Goal: Transaction & Acquisition: Purchase product/service

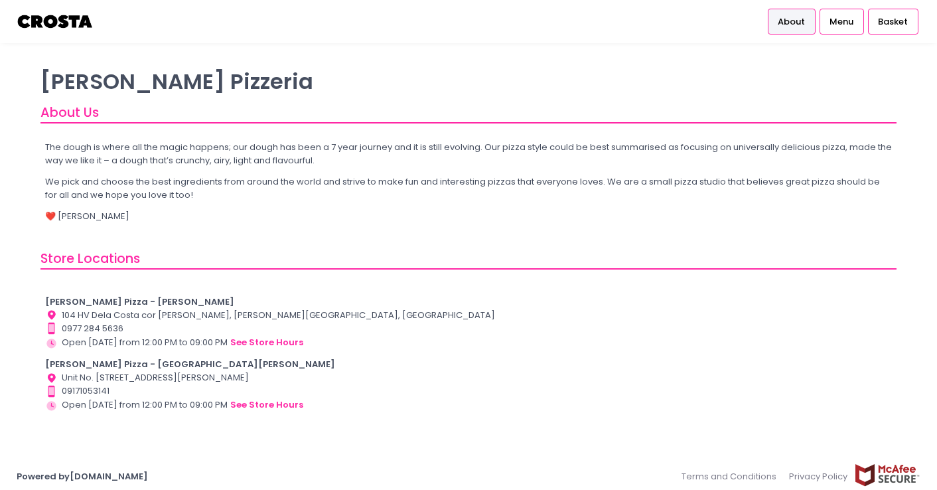
click at [64, 23] on img at bounding box center [56, 21] width 78 height 23
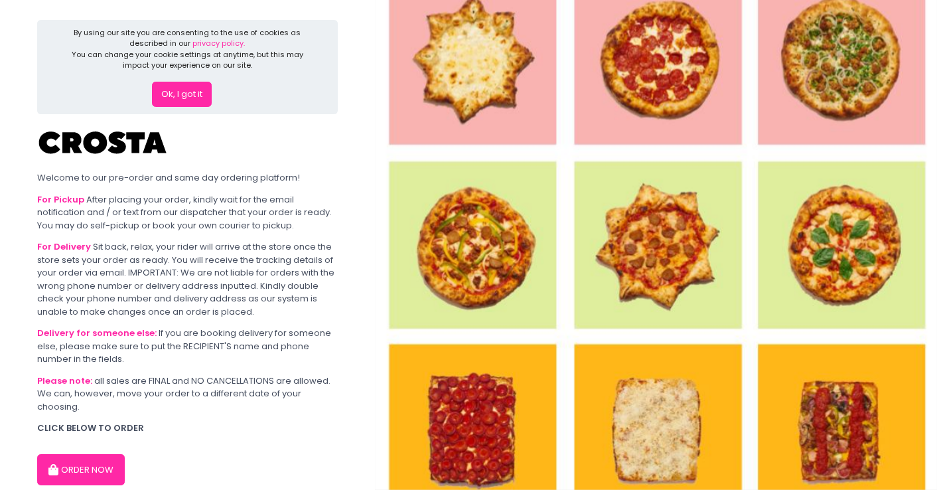
click at [91, 464] on button "ORDER NOW" at bounding box center [81, 470] width 88 height 32
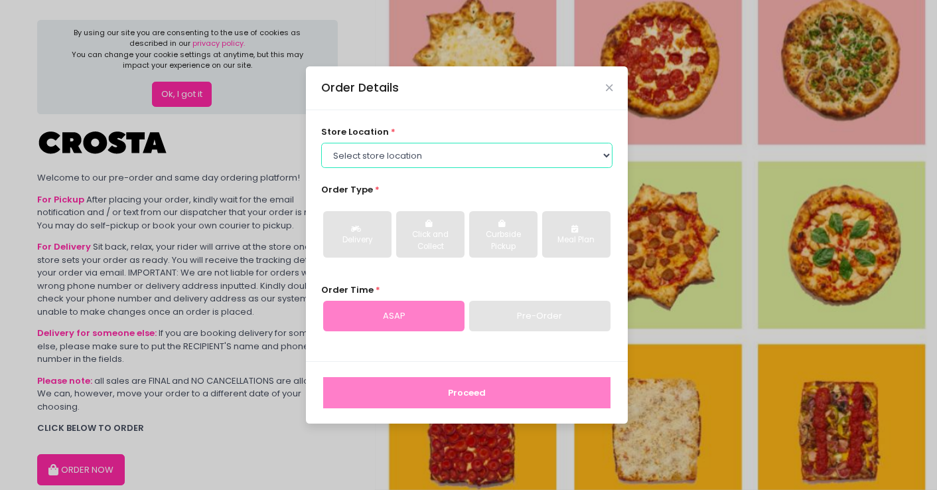
select select "65090bae48156caed44a5eb4"
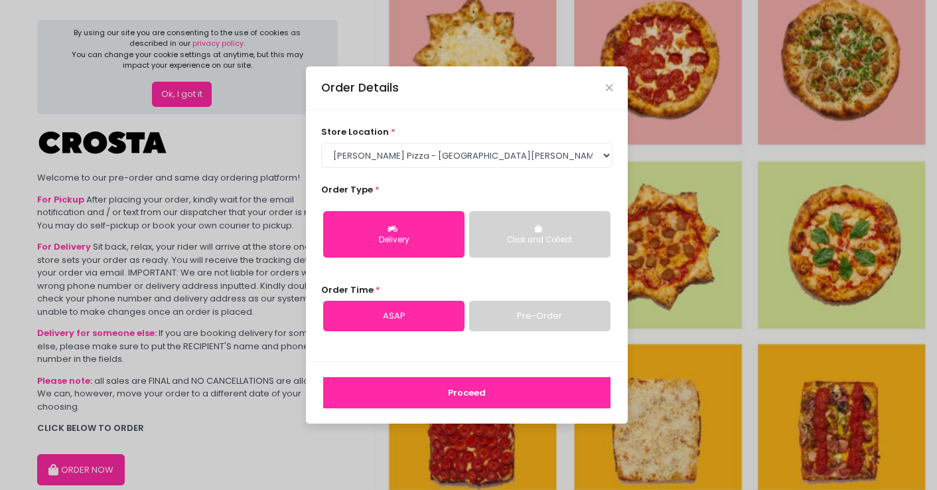
click at [416, 243] on div "Delivery" at bounding box center [394, 240] width 123 height 12
click at [513, 311] on link "Pre-Order" at bounding box center [539, 316] width 141 height 31
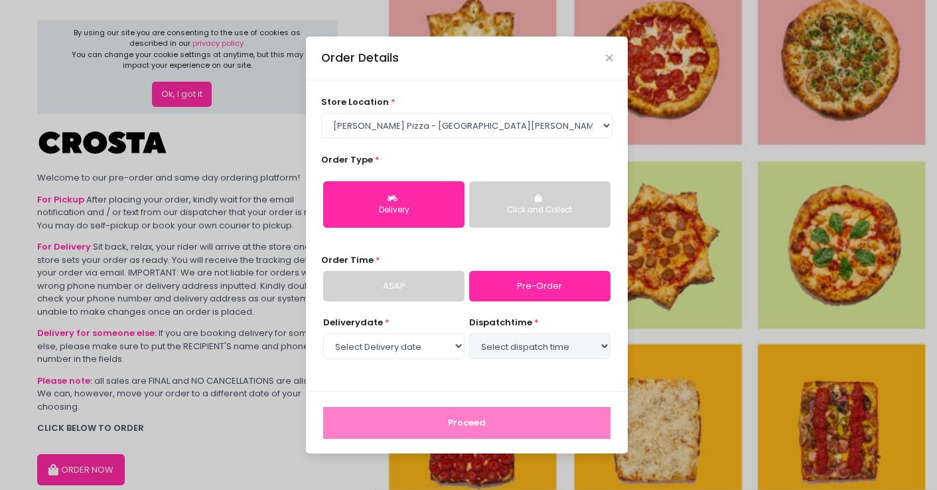
select select "[DATE]"
select select "18:30"
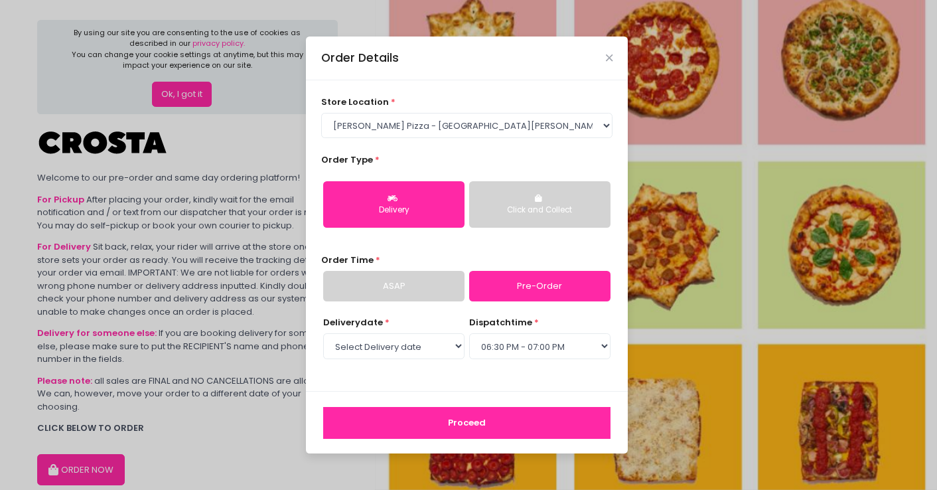
click at [456, 426] on button "Proceed" at bounding box center [466, 423] width 287 height 32
